Goal: Task Accomplishment & Management: Complete application form

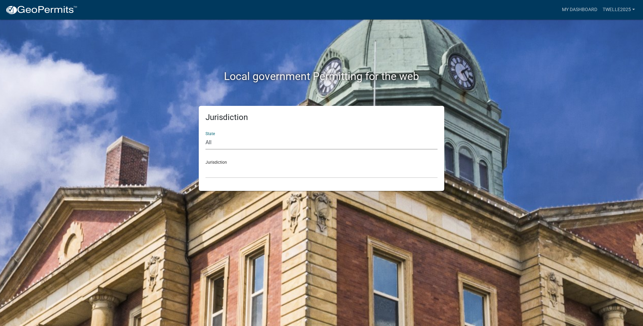
click at [215, 143] on select "All [US_STATE] [US_STATE] [US_STATE] [US_STATE] [US_STATE] [US_STATE] [US_STATE…" at bounding box center [322, 143] width 232 height 14
select select "[US_STATE]"
click at [206, 136] on select "All [US_STATE] [US_STATE] [US_STATE] [US_STATE] [US_STATE] [US_STATE] [US_STATE…" at bounding box center [322, 143] width 232 height 14
click at [223, 164] on select "[GEOGRAPHIC_DATA], [US_STATE] [GEOGRAPHIC_DATA], [US_STATE] [GEOGRAPHIC_DATA], …" at bounding box center [322, 171] width 232 height 14
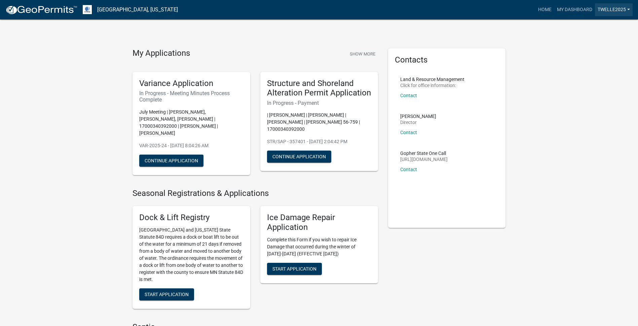
click at [609, 9] on link "TWelle2025" at bounding box center [614, 9] width 38 height 13
click at [593, 25] on link "Account" at bounding box center [606, 28] width 54 height 16
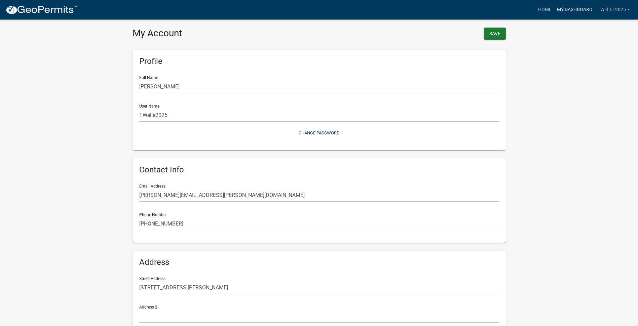
click at [568, 4] on link "My Dashboard" at bounding box center [574, 9] width 41 height 13
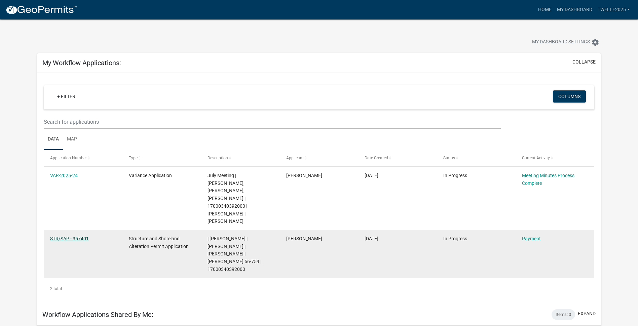
click at [70, 236] on link "STR/SAP - 357401" at bounding box center [69, 238] width 39 height 5
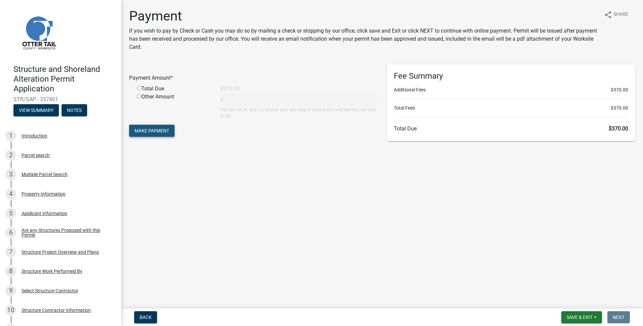
click at [159, 133] on span "Make Payment" at bounding box center [152, 130] width 35 height 5
click at [142, 97] on div "Total Due" at bounding box center [173, 97] width 83 height 8
click at [140, 97] on input "radio" at bounding box center [139, 96] width 4 height 4
radio input "true"
type input "370"
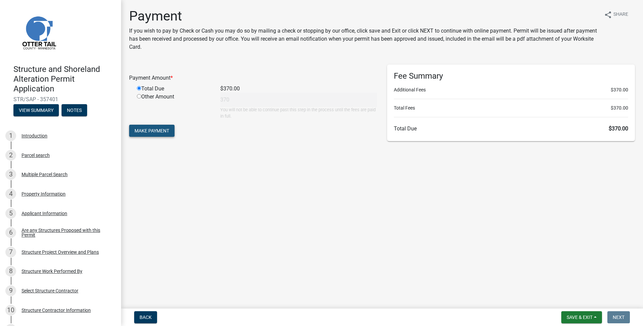
click at [168, 131] on span "Make Payment" at bounding box center [152, 130] width 35 height 5
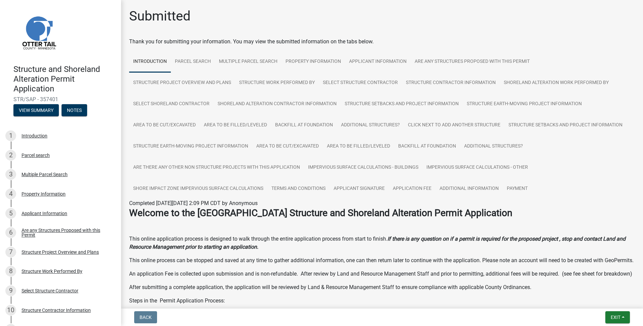
drag, startPoint x: 430, startPoint y: 23, endPoint x: 407, endPoint y: 19, distance: 23.8
click at [407, 19] on div "Submitted" at bounding box center [382, 19] width 506 height 22
drag, startPoint x: 519, startPoint y: 28, endPoint x: 523, endPoint y: 28, distance: 4.4
click at [519, 28] on div "Submitted" at bounding box center [382, 19] width 506 height 22
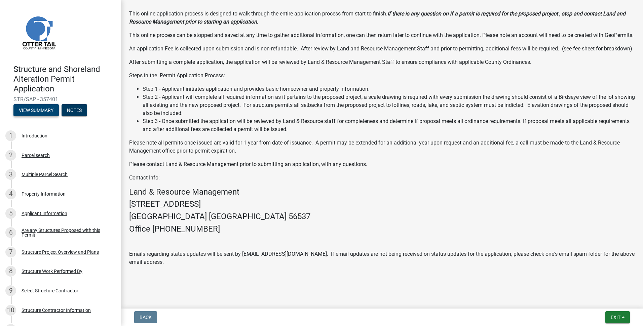
click at [38, 109] on button "View Summary" at bounding box center [35, 110] width 45 height 12
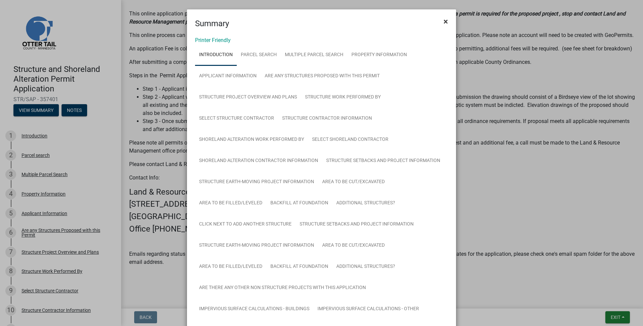
click at [444, 23] on span "×" at bounding box center [446, 21] width 4 height 9
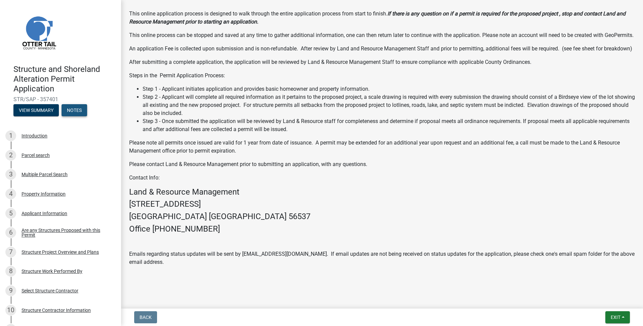
click at [76, 109] on button "Notes" at bounding box center [75, 110] width 26 height 12
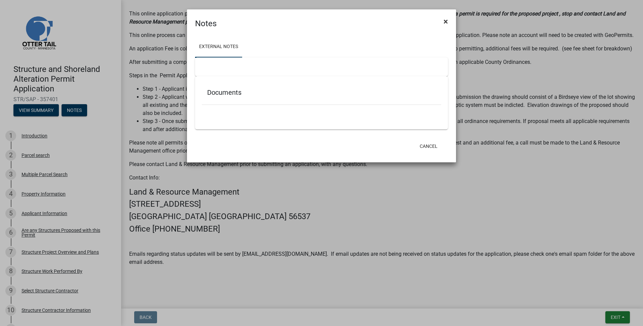
click at [447, 21] on span "×" at bounding box center [446, 21] width 4 height 9
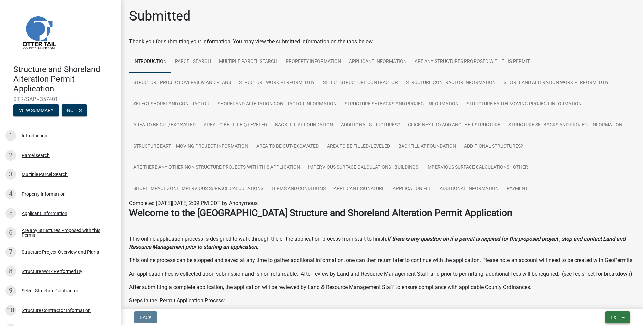
click at [620, 319] on span "Exit" at bounding box center [616, 317] width 10 height 5
click at [601, 301] on button "Save & Exit" at bounding box center [603, 300] width 54 height 16
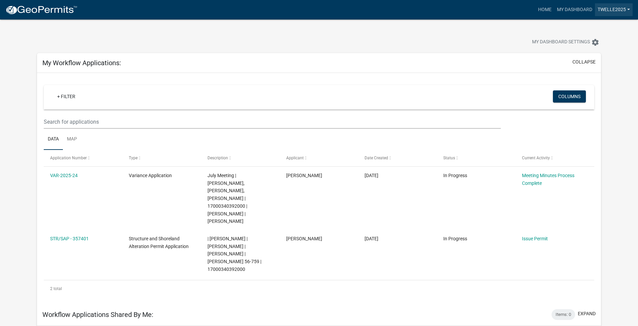
click at [618, 7] on link "TWelle2025" at bounding box center [614, 9] width 38 height 13
click at [618, 8] on link "TWelle2025" at bounding box center [614, 9] width 38 height 13
click at [583, 8] on link "My Dashboard" at bounding box center [574, 9] width 41 height 13
click at [606, 9] on link "TWelle2025" at bounding box center [614, 9] width 38 height 13
click at [595, 53] on link "Logout" at bounding box center [606, 49] width 54 height 16
